Goal: Contribute content

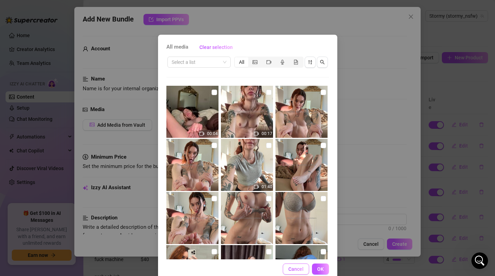
click at [300, 268] on span "Cancel" at bounding box center [295, 269] width 15 height 6
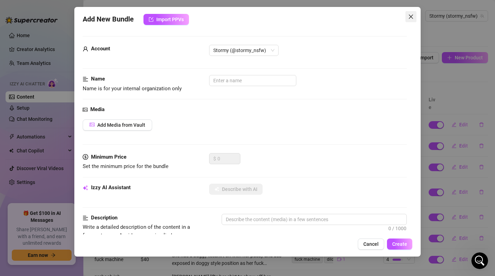
click at [411, 18] on icon "close" at bounding box center [411, 17] width 6 height 6
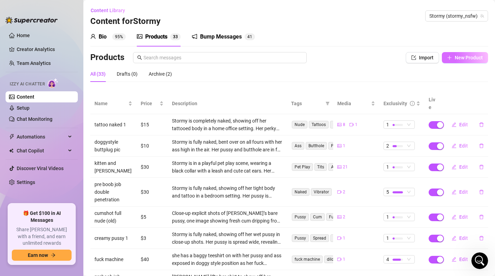
click at [466, 61] on button "New Product" at bounding box center [464, 57] width 46 height 11
type textarea "Type your message here..."
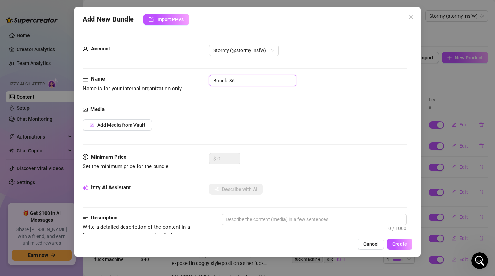
drag, startPoint x: 262, startPoint y: 79, endPoint x: 183, endPoint y: 52, distance: 83.7
type input "y"
type input "h"
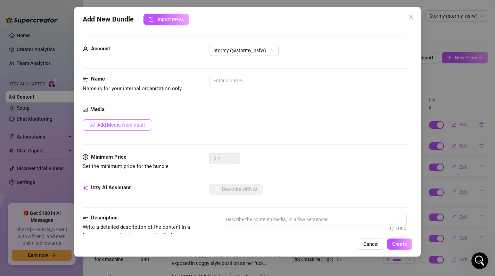
click at [117, 123] on span "Add Media from Vault" at bounding box center [121, 125] width 48 height 6
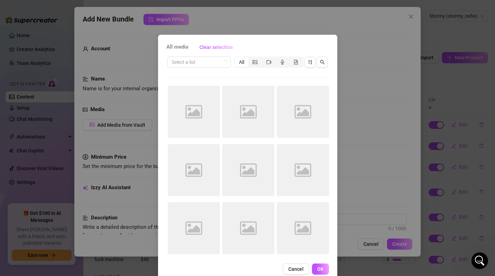
click at [282, 45] on div "All media Clear selection" at bounding box center [247, 47] width 162 height 11
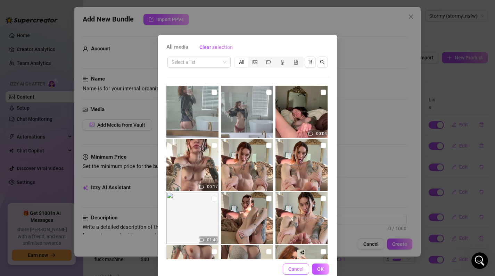
click at [293, 268] on span "Cancel" at bounding box center [295, 269] width 15 height 6
